Goal: Check status

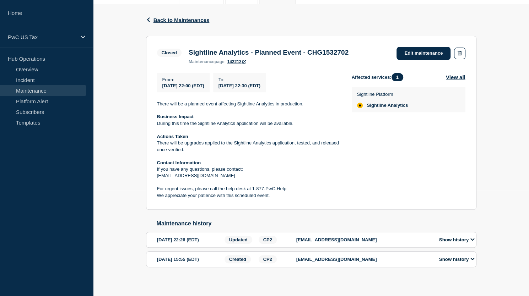
scroll to position [107, 0]
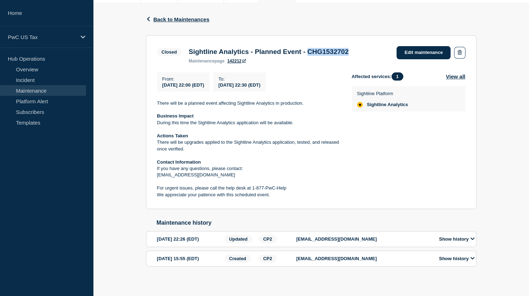
drag, startPoint x: 324, startPoint y: 53, endPoint x: 378, endPoint y: 52, distance: 53.7
click at [378, 52] on div "Closed Sightline Analytics - Planned Event - CHG1532702 maintenance page 142212…" at bounding box center [311, 54] width 309 height 17
